Goal: Task Accomplishment & Management: Manage account settings

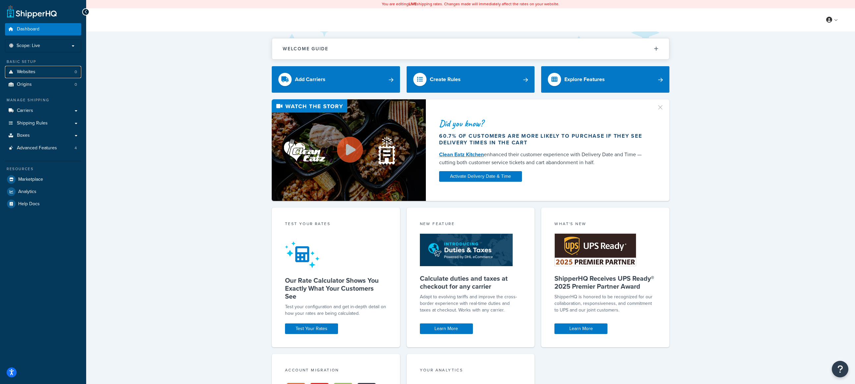
click at [48, 71] on link "Websites 0" at bounding box center [43, 72] width 76 height 12
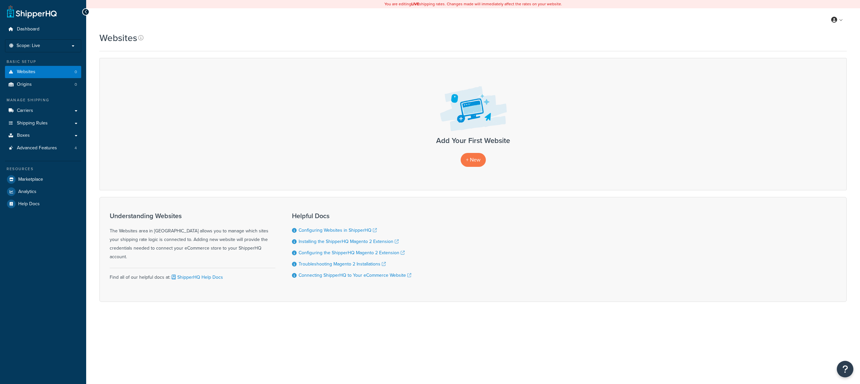
click at [48, 47] on p "Scope: Live" at bounding box center [43, 46] width 70 height 6
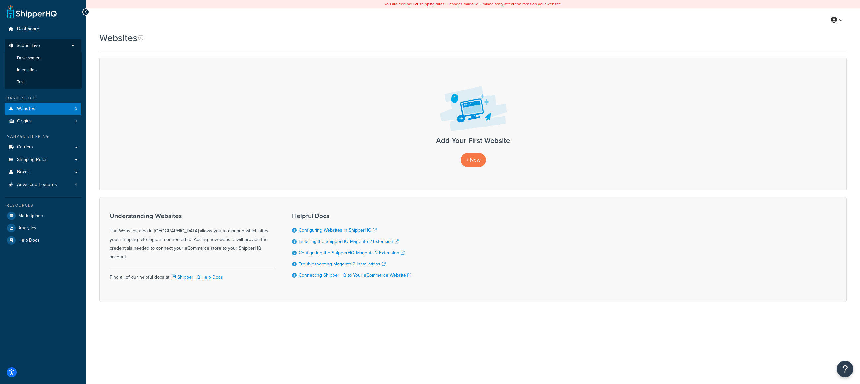
click at [33, 77] on li "Test" at bounding box center [43, 82] width 77 height 12
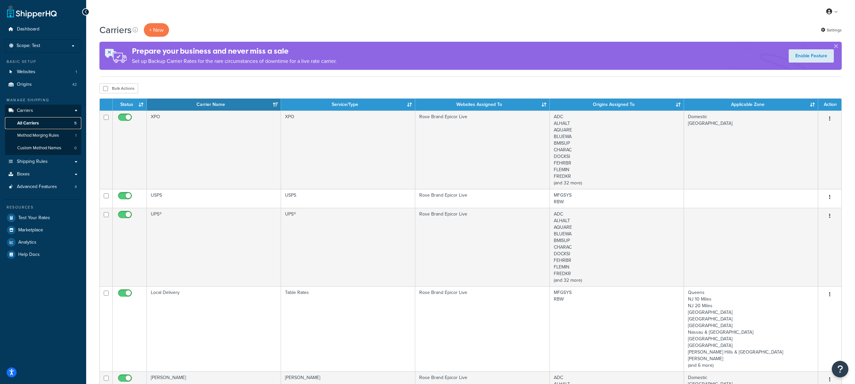
click at [46, 123] on link "All Carriers 5" at bounding box center [43, 123] width 76 height 12
click at [198, 215] on td "UPS®" at bounding box center [214, 247] width 134 height 79
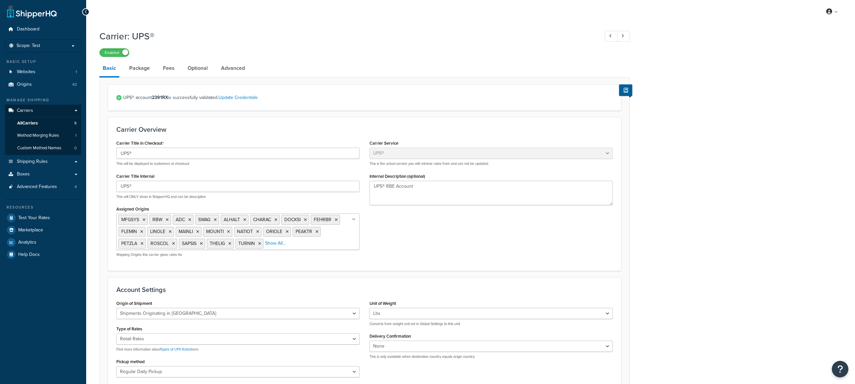
select select "ups"
select select "us"
select select "04"
click at [194, 70] on link "Optional" at bounding box center [197, 68] width 27 height 16
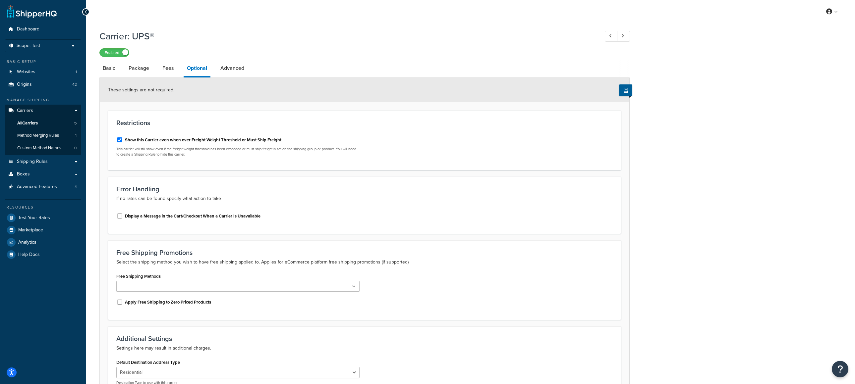
click at [159, 69] on link "Fees" at bounding box center [168, 68] width 18 height 16
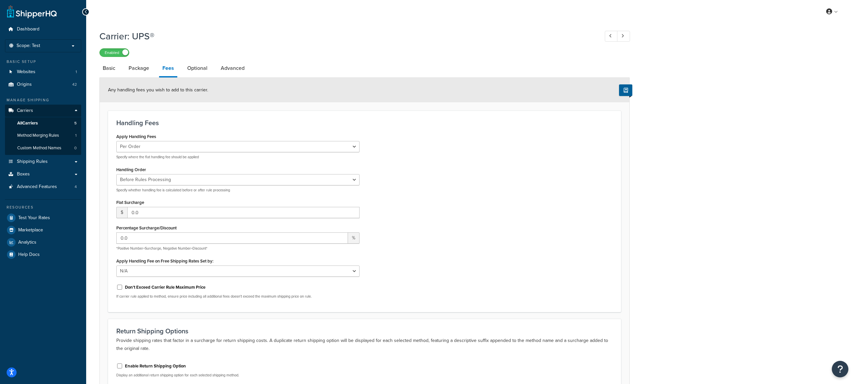
click at [220, 68] on link "Advanced" at bounding box center [232, 68] width 30 height 16
select select "false"
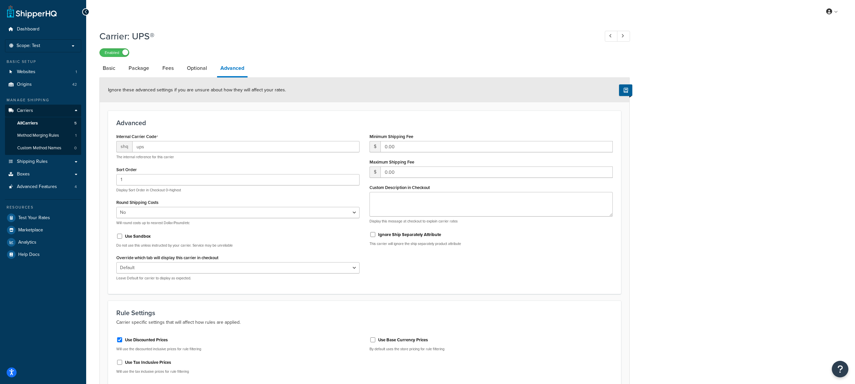
click at [144, 68] on link "Package" at bounding box center [138, 68] width 27 height 16
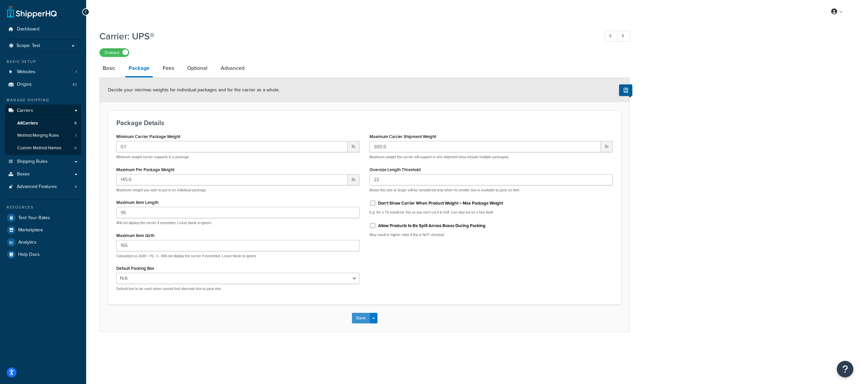
click at [364, 319] on button "Save" at bounding box center [361, 318] width 18 height 11
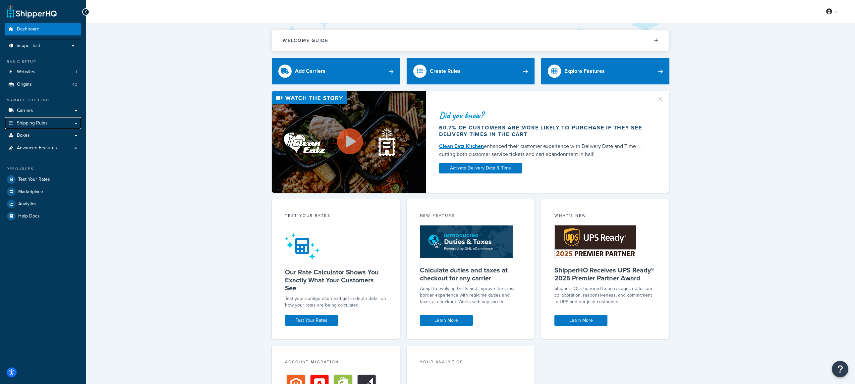
click at [32, 122] on span "Shipping Rules" at bounding box center [32, 124] width 31 height 6
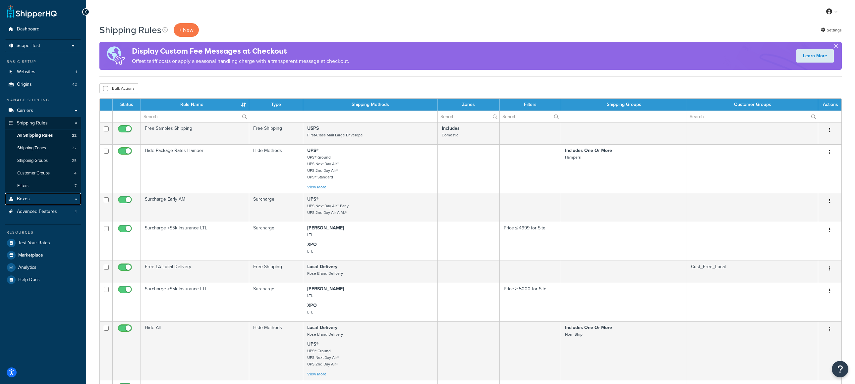
click at [52, 203] on link "Boxes" at bounding box center [43, 199] width 76 height 12
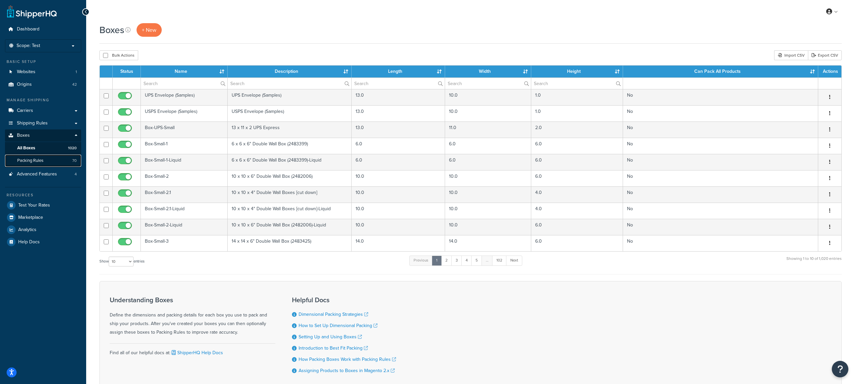
click at [37, 160] on span "Packing Rules" at bounding box center [30, 161] width 26 height 6
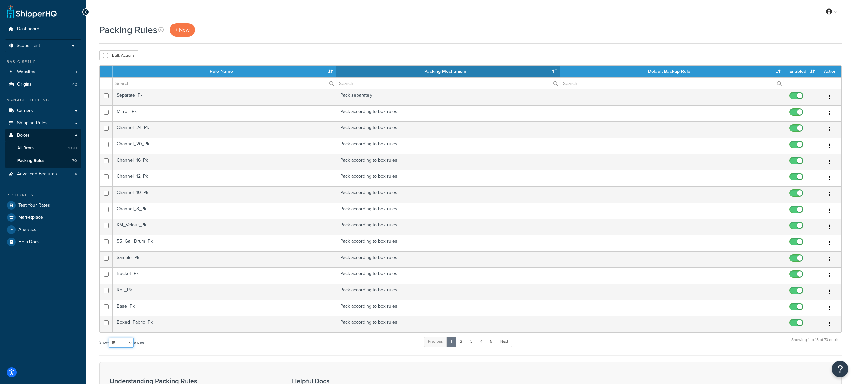
click at [131, 343] on select "10 15 25 50 100" at bounding box center [121, 343] width 25 height 10
select select "100"
click at [109, 348] on select "10 15 25 50 100" at bounding box center [121, 343] width 25 height 10
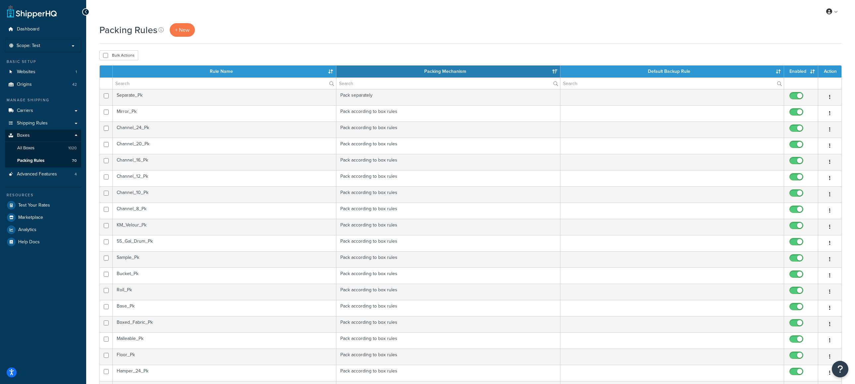
scroll to position [99, 0]
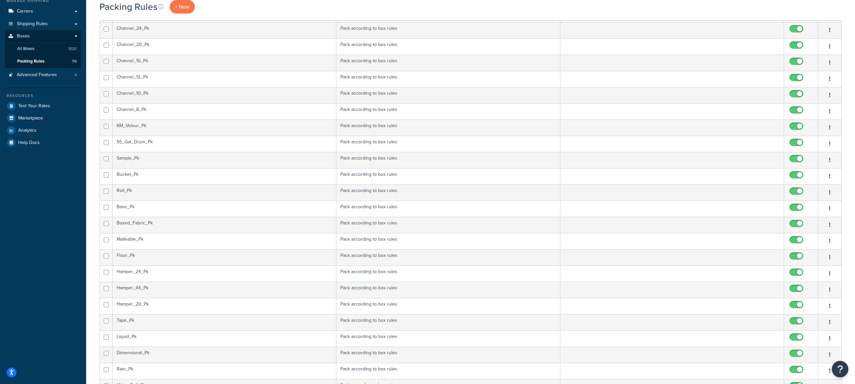
click at [158, 240] on td "Malleable_Pk" at bounding box center [225, 241] width 224 height 16
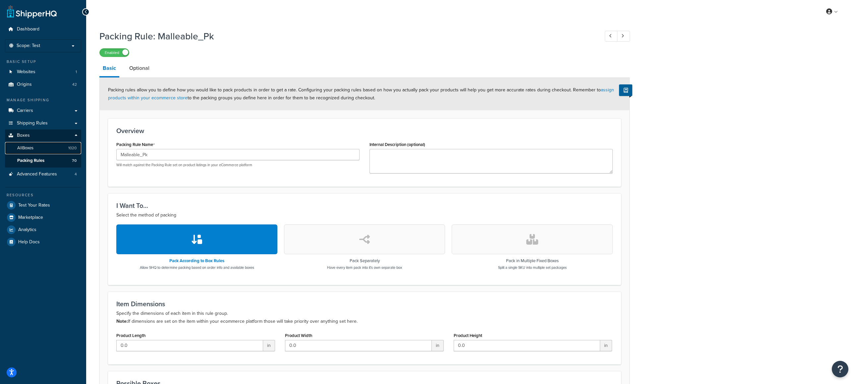
click at [47, 148] on link "All Boxes 1020" at bounding box center [43, 148] width 76 height 12
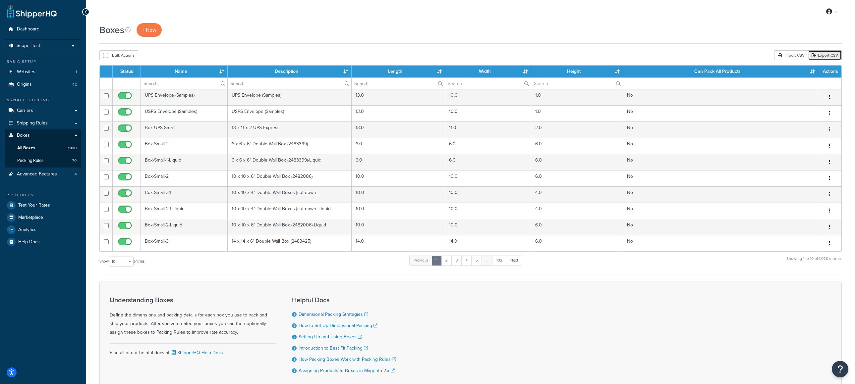
click at [822, 54] on link "Export CSV" at bounding box center [825, 55] width 34 height 10
click at [48, 111] on link "Carriers" at bounding box center [43, 111] width 76 height 12
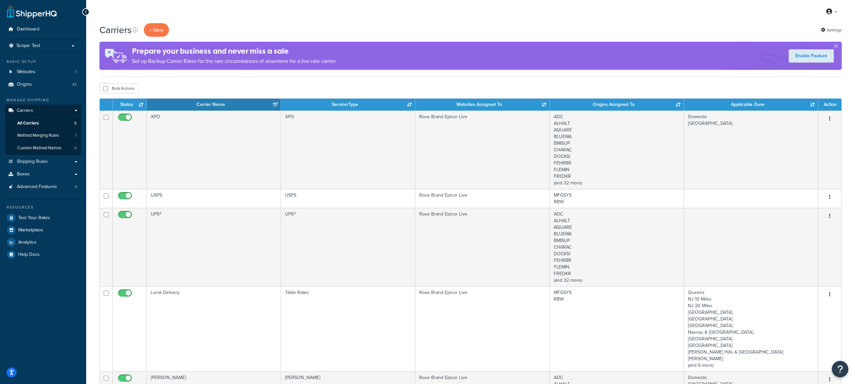
click at [214, 231] on td "UPS®" at bounding box center [214, 247] width 134 height 79
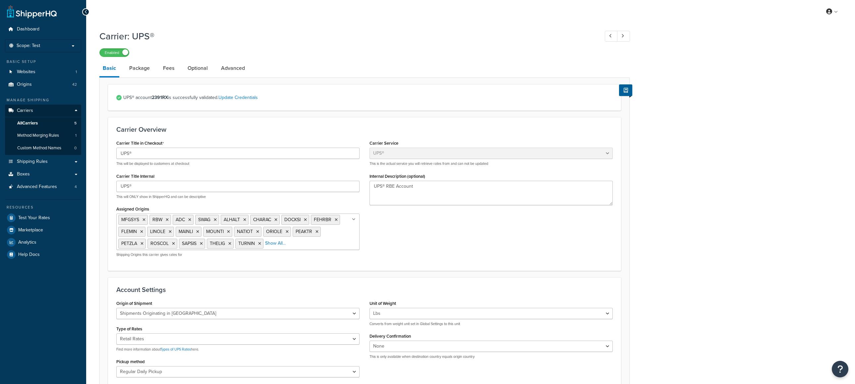
select select "ups"
select select "us"
select select "04"
click at [146, 67] on link "Package" at bounding box center [139, 68] width 27 height 16
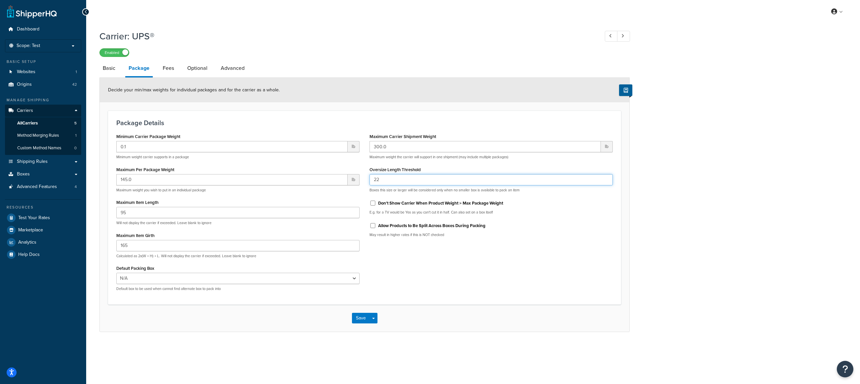
click at [391, 180] on input "22" at bounding box center [490, 179] width 243 height 11
type input "23"
click at [357, 319] on button "Save" at bounding box center [361, 318] width 18 height 11
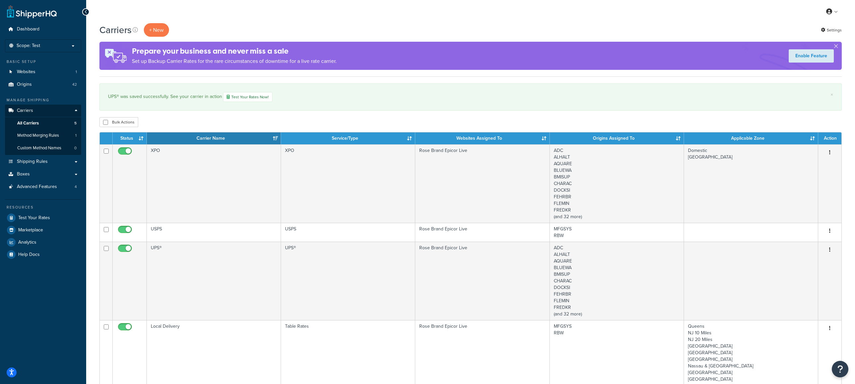
click at [673, 23] on div "My Profile Billing Global Settings Contact Us Logout" at bounding box center [470, 11] width 769 height 23
click at [835, 10] on link at bounding box center [832, 12] width 19 height 10
click at [806, 77] on span "Logout" at bounding box center [801, 78] width 13 height 6
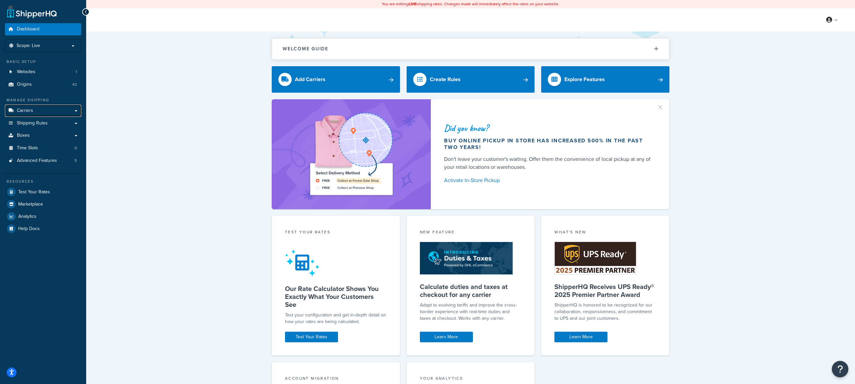
click at [58, 113] on link "Carriers" at bounding box center [43, 111] width 76 height 12
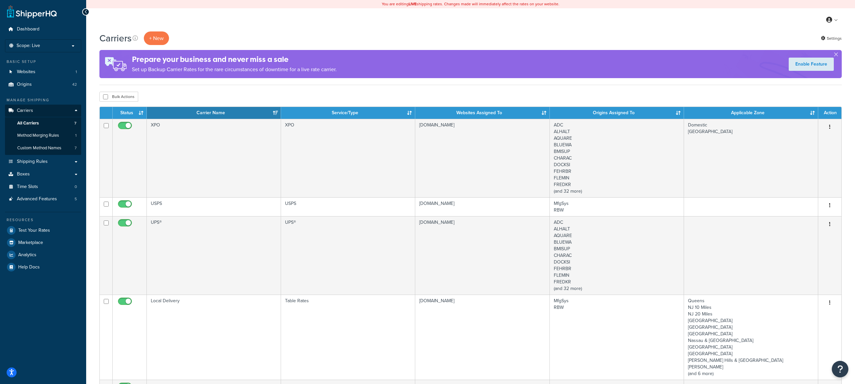
click at [259, 241] on td "UPS®" at bounding box center [214, 255] width 134 height 79
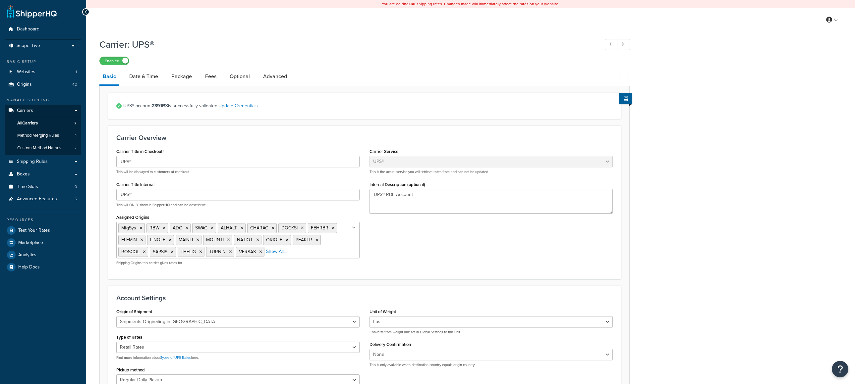
select select "ups"
select select "us"
select select "04"
click at [191, 76] on link "Package" at bounding box center [181, 77] width 27 height 16
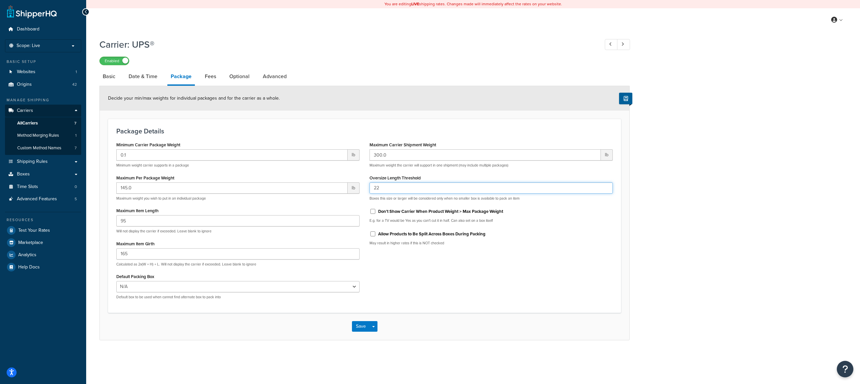
click at [388, 186] on input "22" at bounding box center [490, 188] width 243 height 11
type input "23"
click at [363, 328] on button "Save" at bounding box center [361, 326] width 18 height 11
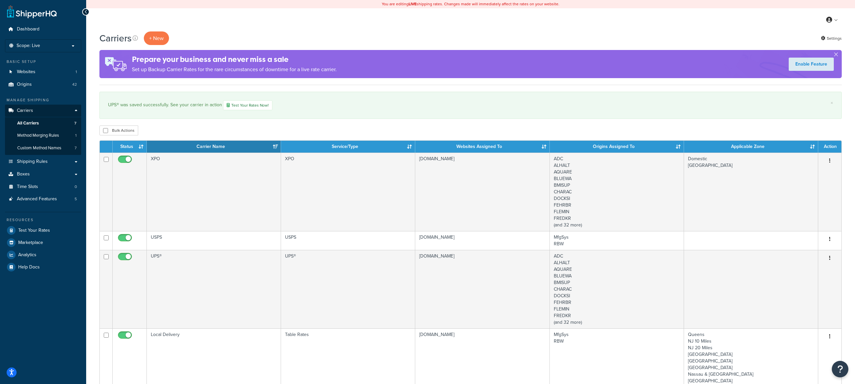
click at [211, 269] on td "UPS®" at bounding box center [214, 289] width 134 height 79
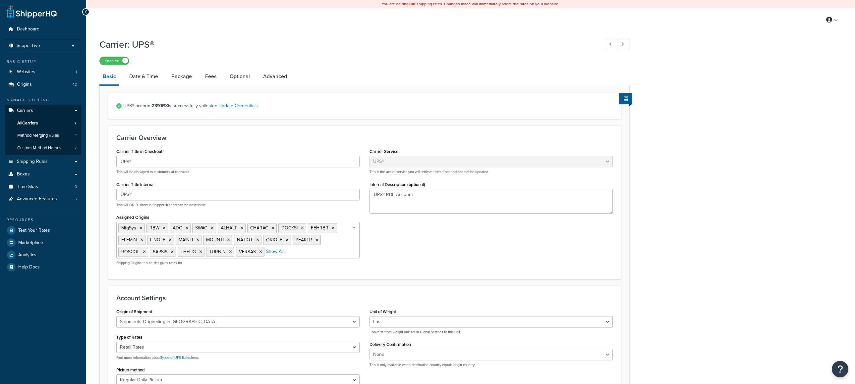
select select "ups"
select select "us"
select select "04"
click at [175, 80] on link "Package" at bounding box center [181, 77] width 27 height 16
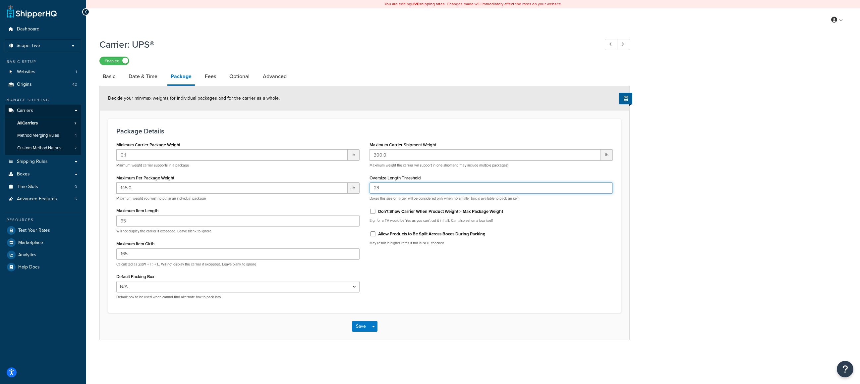
click at [390, 188] on input "23" at bounding box center [490, 188] width 243 height 11
type input "23.1"
click at [364, 326] on button "Save" at bounding box center [361, 326] width 18 height 11
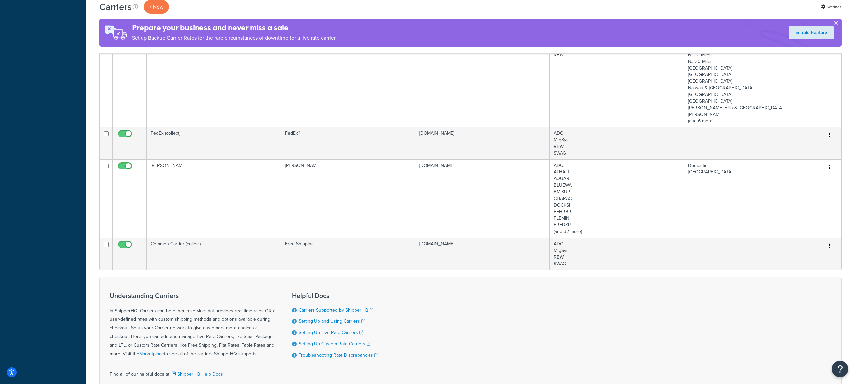
scroll to position [298, 0]
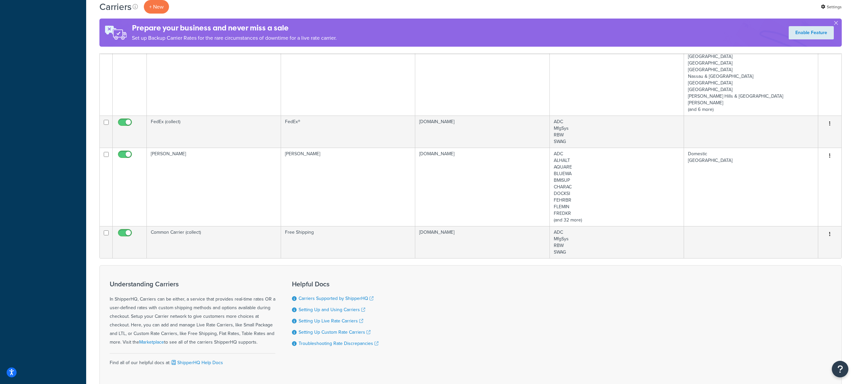
click at [215, 124] on td "FedEx (collect)" at bounding box center [214, 132] width 134 height 32
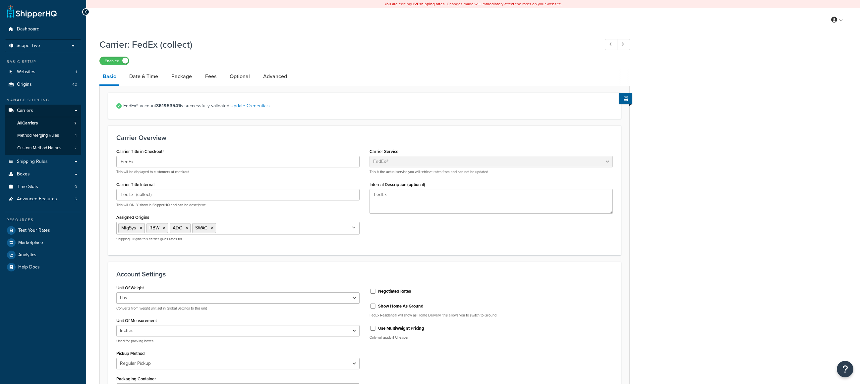
select select "fedEx"
select select "REGULAR_PICKUP"
select select "YOUR_PACKAGING"
click at [182, 79] on link "Package" at bounding box center [181, 77] width 27 height 16
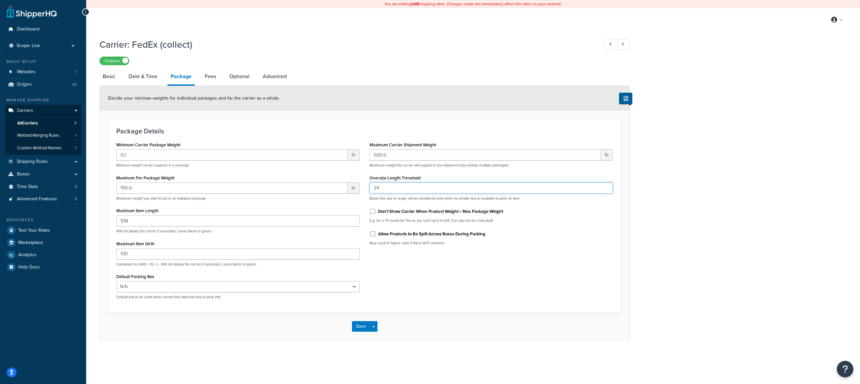
drag, startPoint x: 385, startPoint y: 191, endPoint x: 377, endPoint y: 189, distance: 8.4
click at [377, 189] on input "24" at bounding box center [490, 188] width 243 height 11
type input "23.1"
click at [359, 326] on button "Save" at bounding box center [361, 326] width 18 height 11
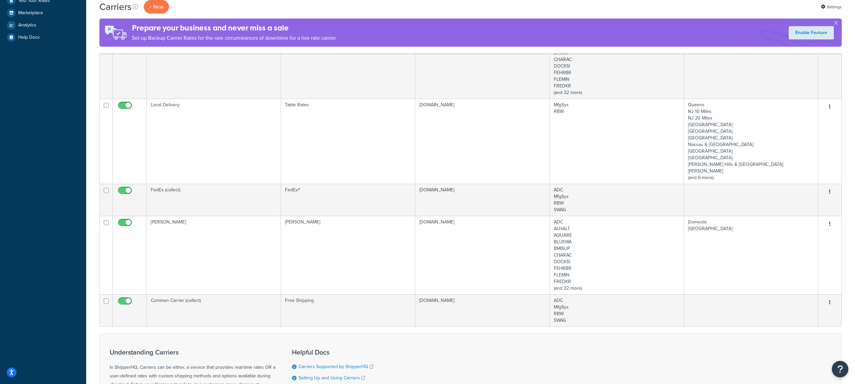
scroll to position [232, 0]
click at [251, 194] on td "FedEx (collect)" at bounding box center [214, 198] width 134 height 32
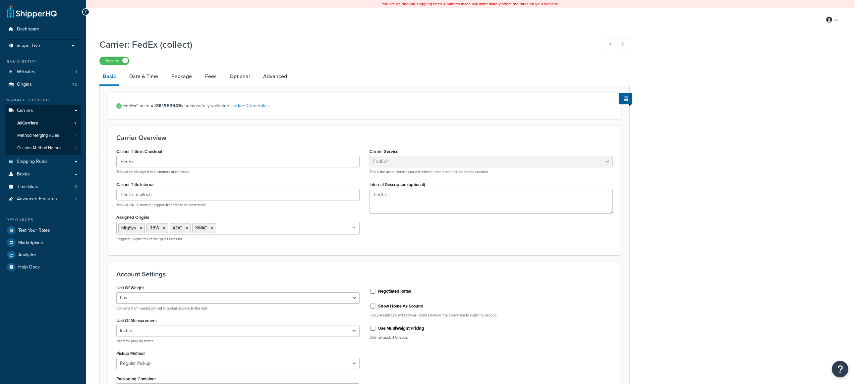
select select "fedEx"
select select "REGULAR_PICKUP"
select select "YOUR_PACKAGING"
click at [182, 75] on link "Package" at bounding box center [181, 77] width 27 height 16
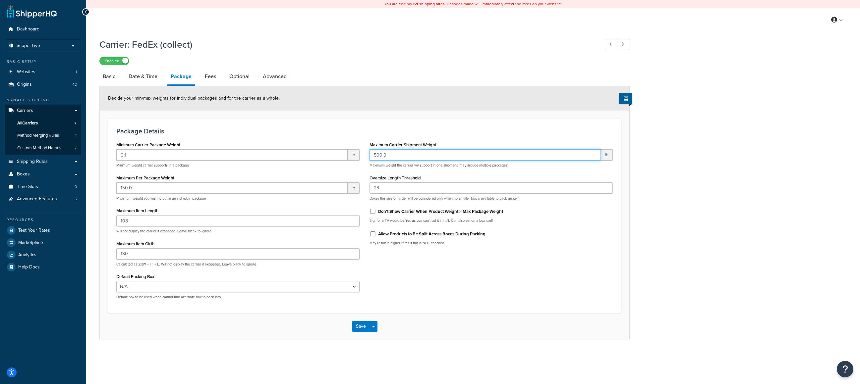
drag, startPoint x: 377, startPoint y: 156, endPoint x: 372, endPoint y: 154, distance: 5.0
click at [372, 154] on input "500.0" at bounding box center [484, 154] width 231 height 11
type input "300.0"
click at [365, 323] on button "Save" at bounding box center [361, 326] width 18 height 11
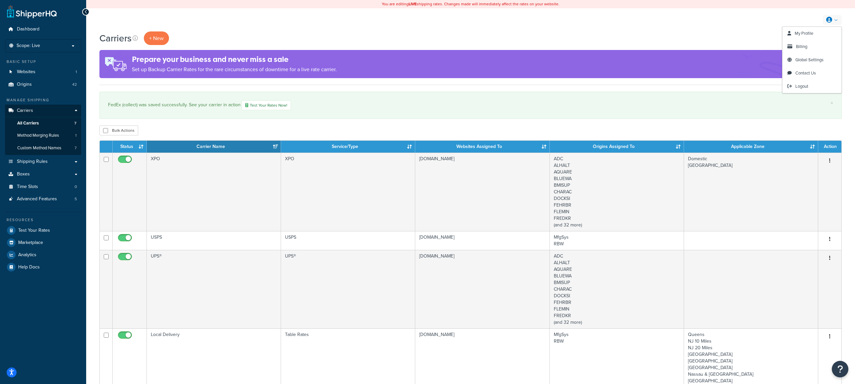
click at [809, 82] on link "Logout" at bounding box center [811, 86] width 59 height 13
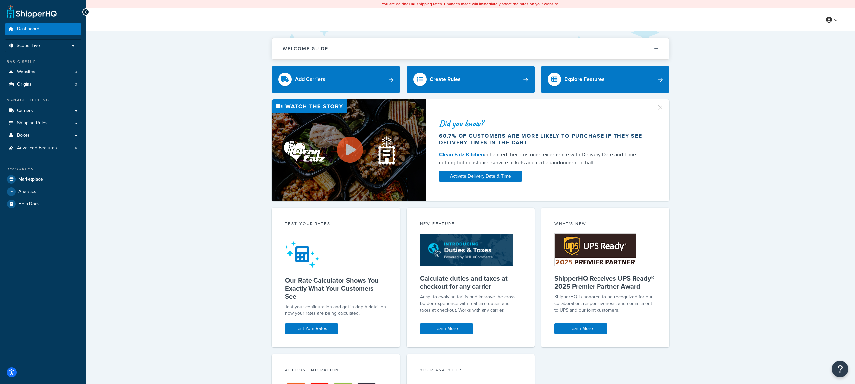
click at [68, 44] on p "Scope: Live" at bounding box center [43, 46] width 70 height 6
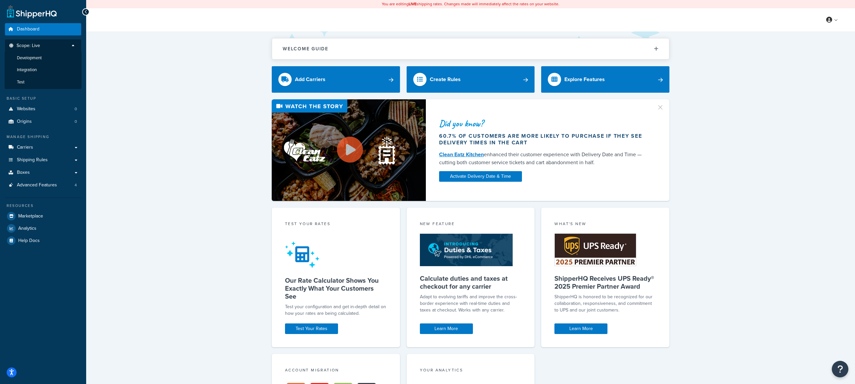
click at [31, 80] on li "Test" at bounding box center [43, 82] width 77 height 12
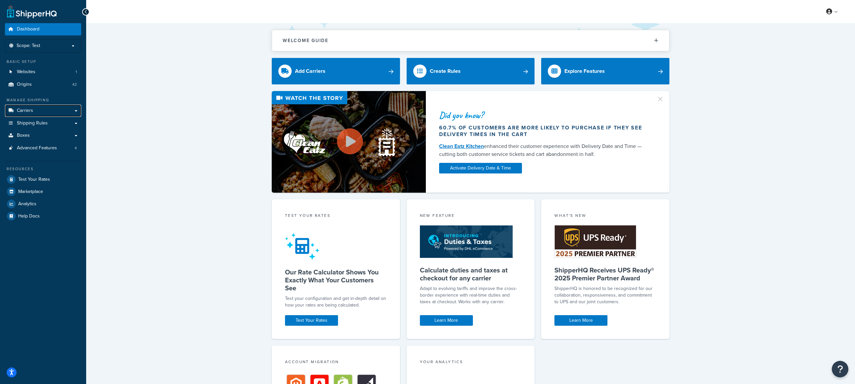
click at [56, 107] on link "Carriers" at bounding box center [43, 111] width 76 height 12
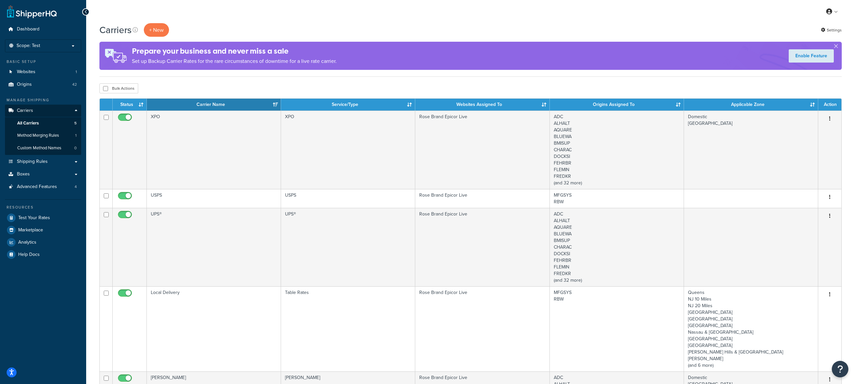
click at [207, 224] on td "UPS®" at bounding box center [214, 247] width 134 height 79
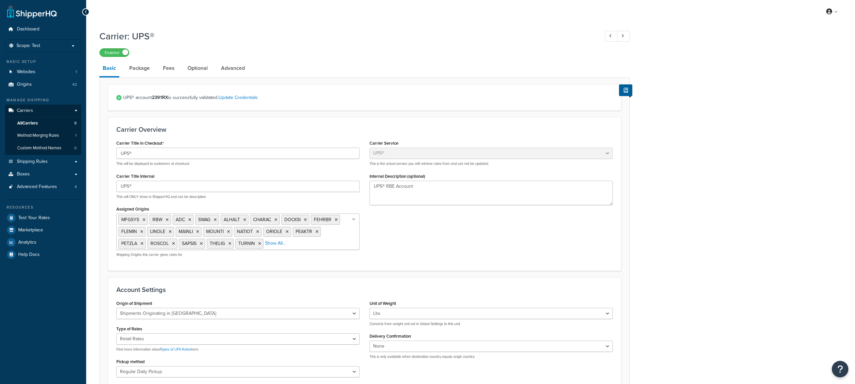
select select "ups"
select select "us"
select select "04"
drag, startPoint x: 147, startPoint y: 67, endPoint x: 200, endPoint y: 75, distance: 53.7
click at [147, 66] on link "Package" at bounding box center [139, 68] width 27 height 16
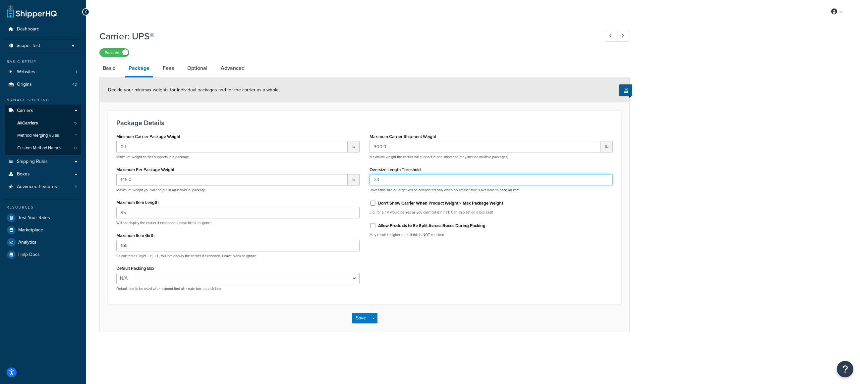
click at [385, 178] on input "23" at bounding box center [490, 179] width 243 height 11
type input "23.1"
click at [362, 319] on button "Save" at bounding box center [361, 318] width 18 height 11
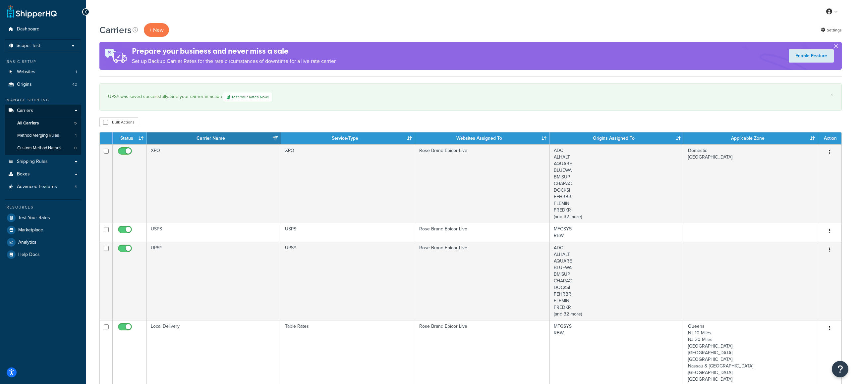
click at [335, 6] on div "My Profile Billing Global Settings Contact Us Logout" at bounding box center [470, 11] width 769 height 23
